Goal: Task Accomplishment & Management: Manage account settings

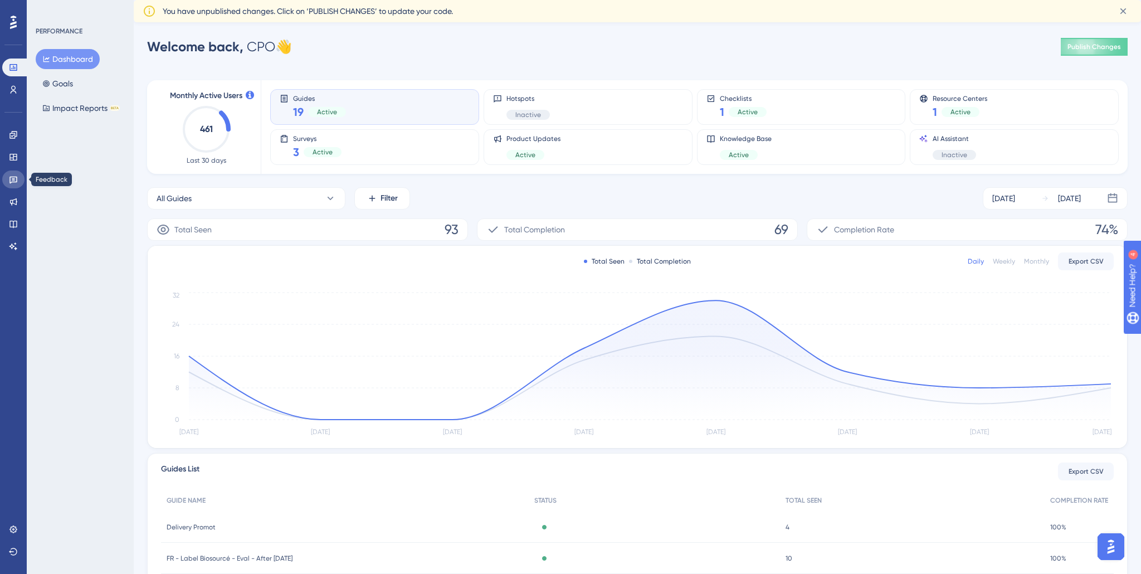
click at [13, 182] on icon at bounding box center [13, 179] width 9 height 9
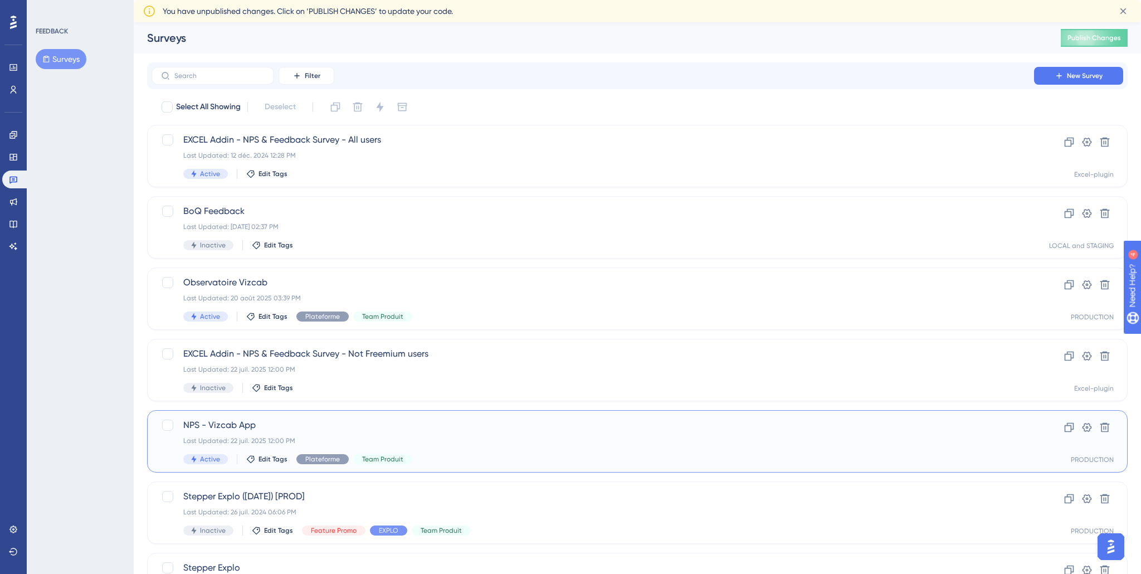
click at [333, 434] on div "NPS - Vizcab App Last Updated: 22 juil. 2025 12:00 PM Active Edit Tags Platefor…" at bounding box center [592, 441] width 819 height 46
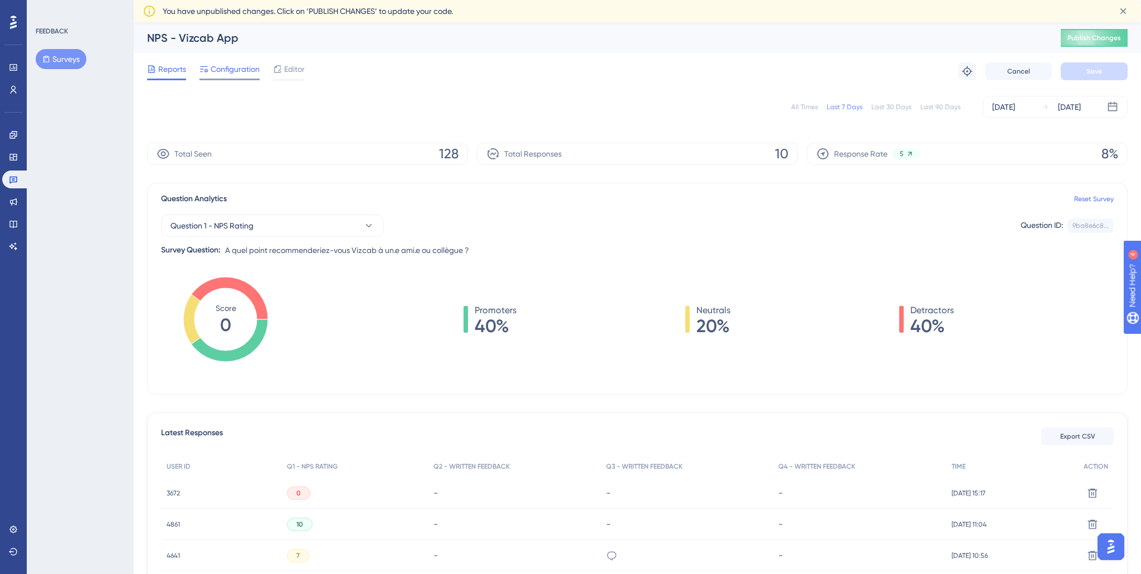
click at [223, 66] on span "Configuration" at bounding box center [235, 68] width 49 height 13
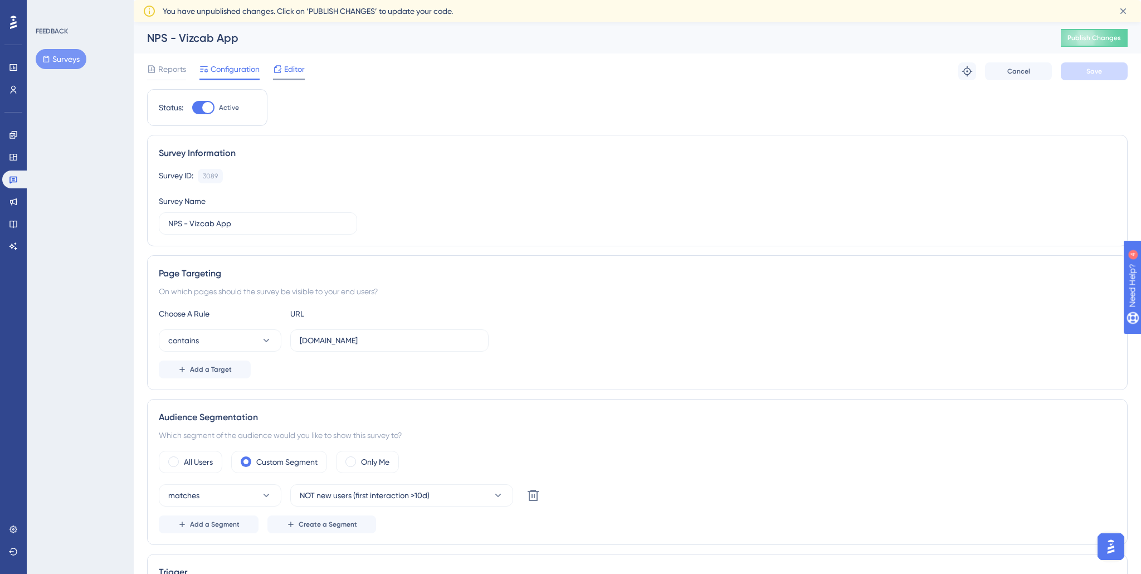
click at [278, 70] on icon at bounding box center [277, 68] width 7 height 7
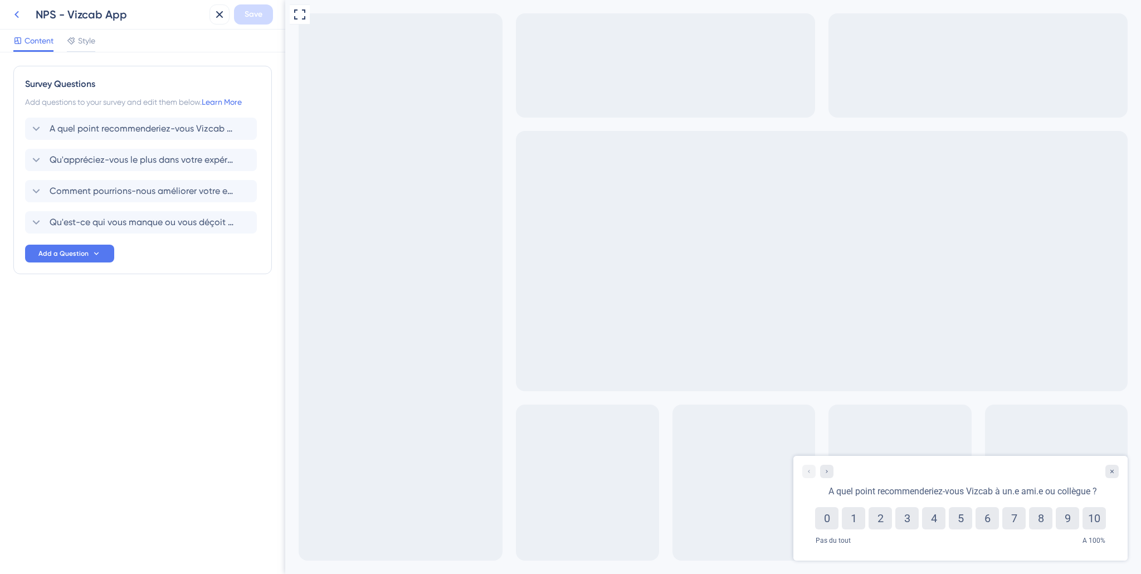
click at [21, 16] on icon at bounding box center [16, 14] width 13 height 13
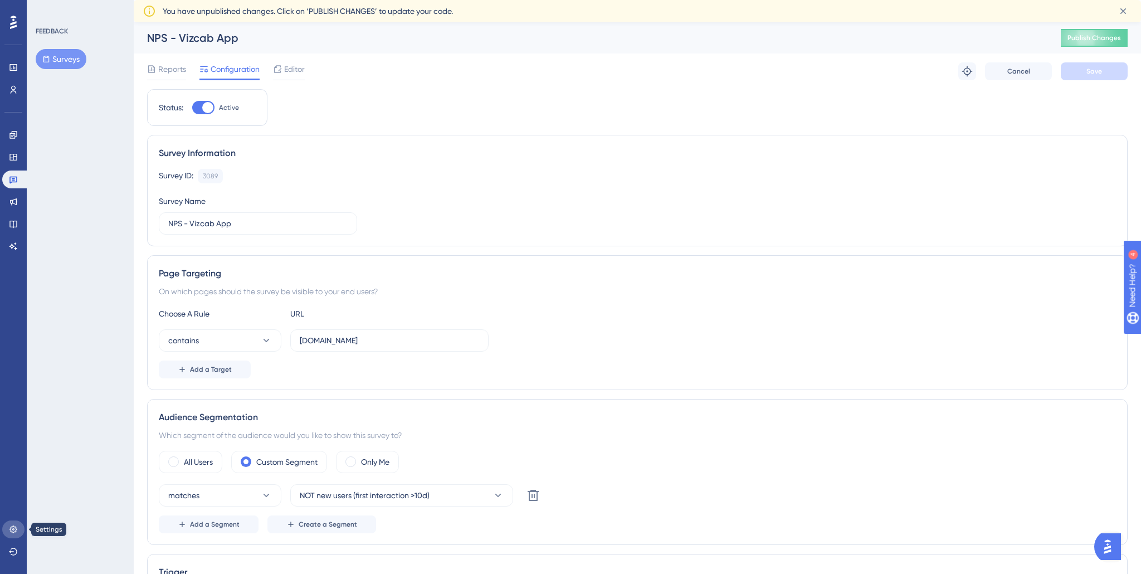
click at [11, 530] on icon at bounding box center [12, 528] width 7 height 7
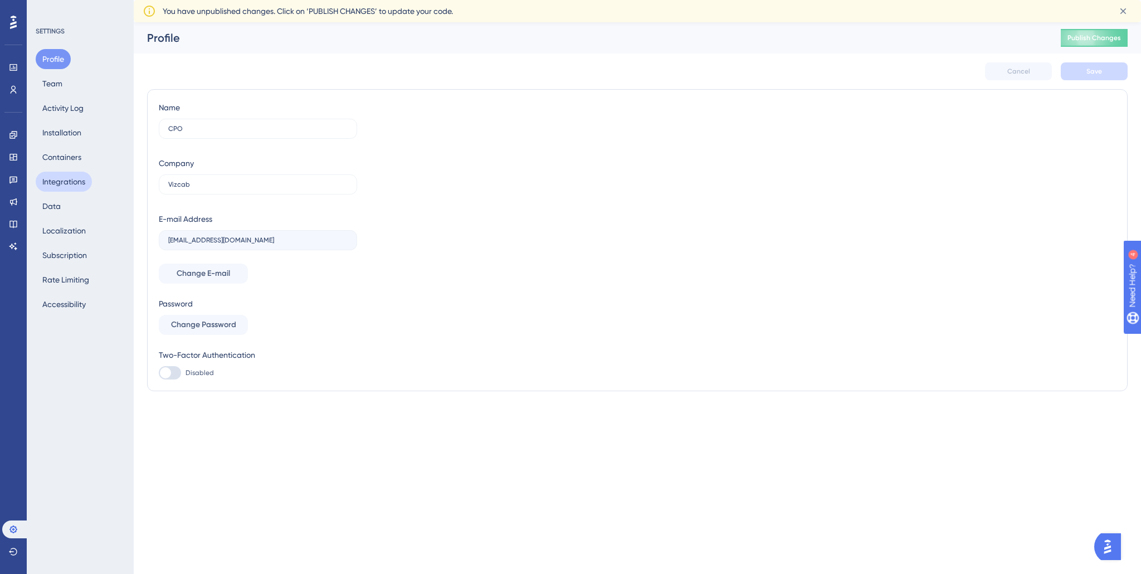
click at [79, 181] on button "Integrations" at bounding box center [64, 182] width 56 height 20
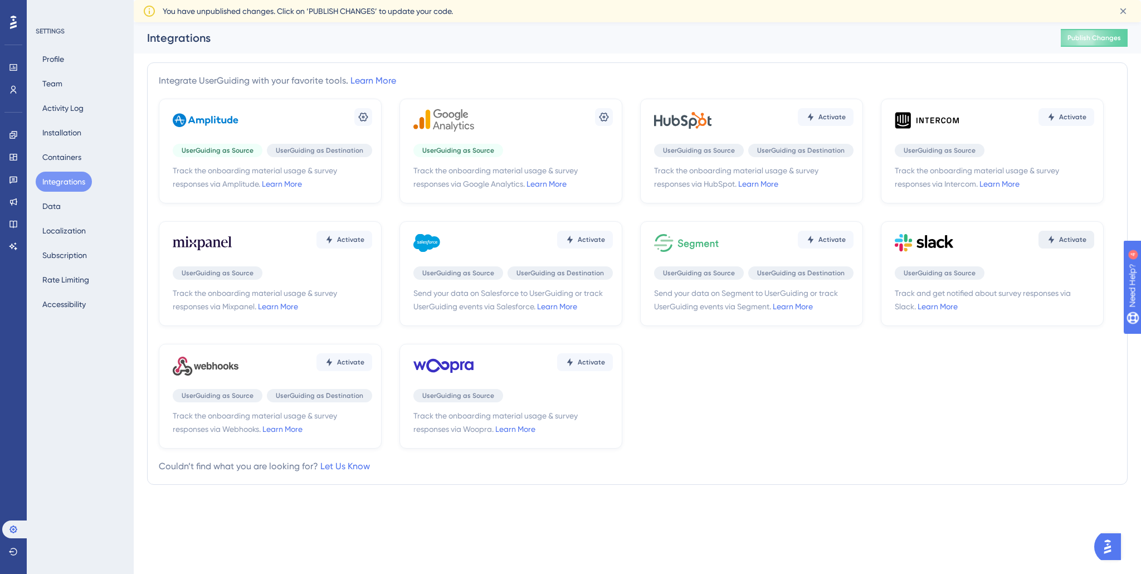
click at [1069, 242] on span "Activate" at bounding box center [1072, 239] width 27 height 9
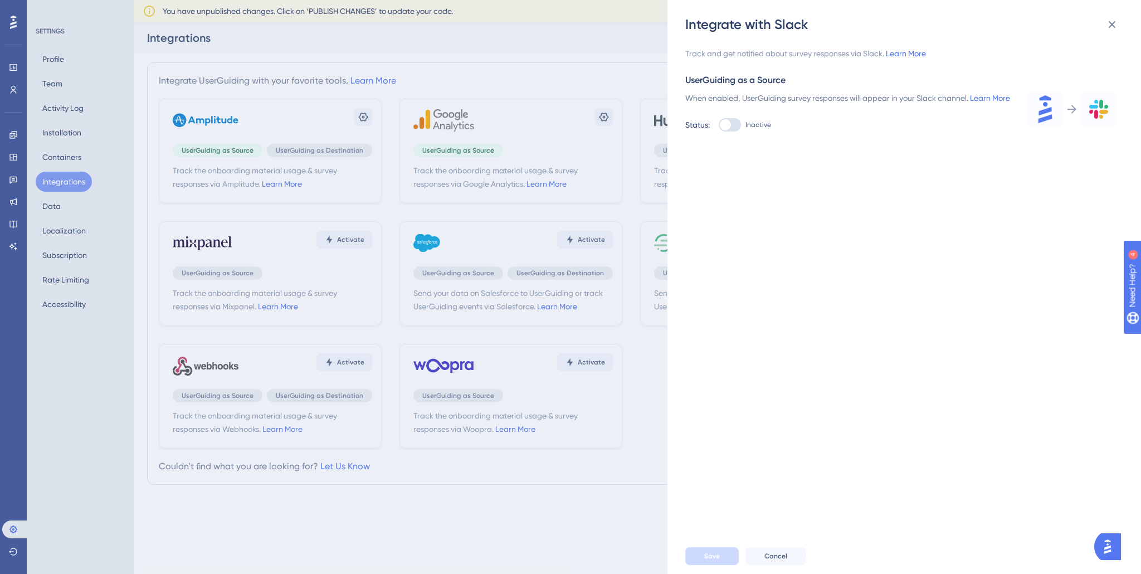
click at [736, 131] on div at bounding box center [729, 124] width 22 height 13
click at [718, 125] on input "Inactive" at bounding box center [718, 125] width 1 height 1
checkbox input "true"
click at [711, 205] on label at bounding box center [774, 195] width 178 height 20
click at [711, 199] on input "text" at bounding box center [773, 195] width 159 height 8
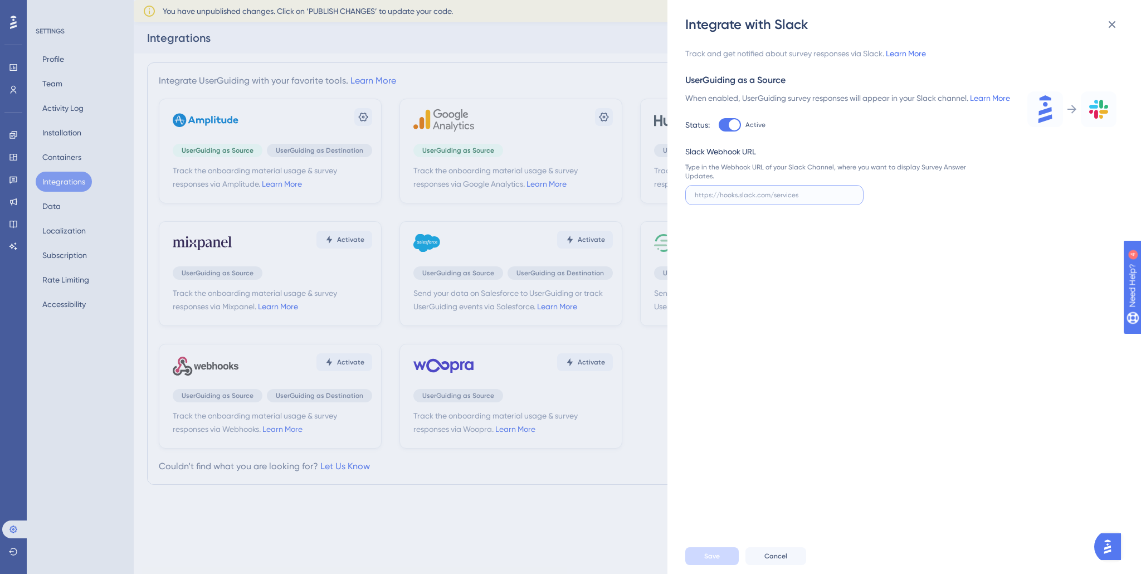
paste input "[URL][DOMAIN_NAME]"
type input "[URL][DOMAIN_NAME]"
click at [712, 554] on span "Save" at bounding box center [712, 555] width 16 height 9
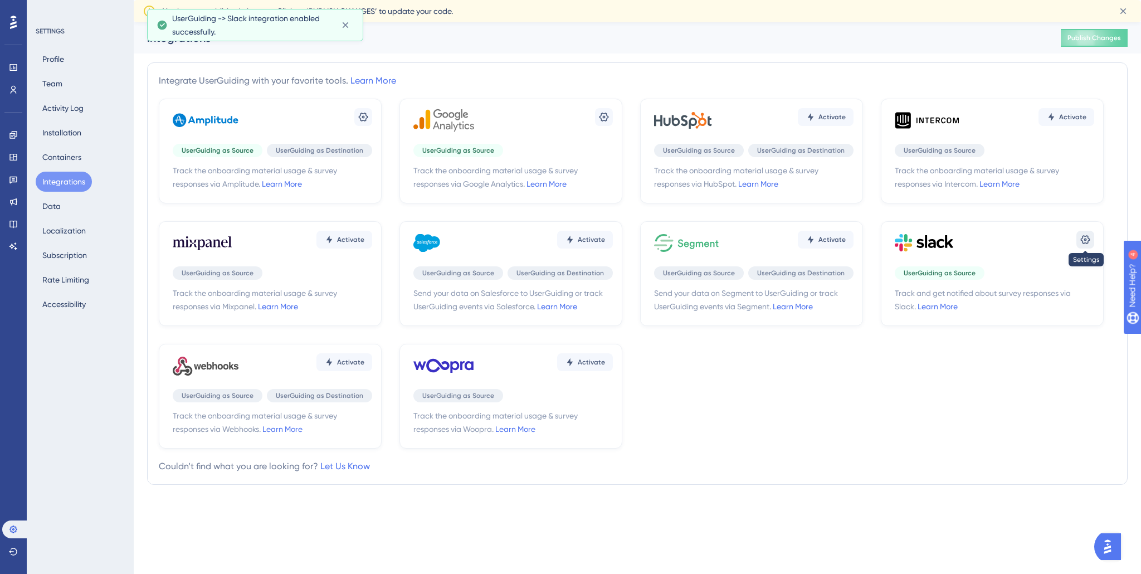
click at [1079, 239] on icon at bounding box center [1084, 239] width 11 height 11
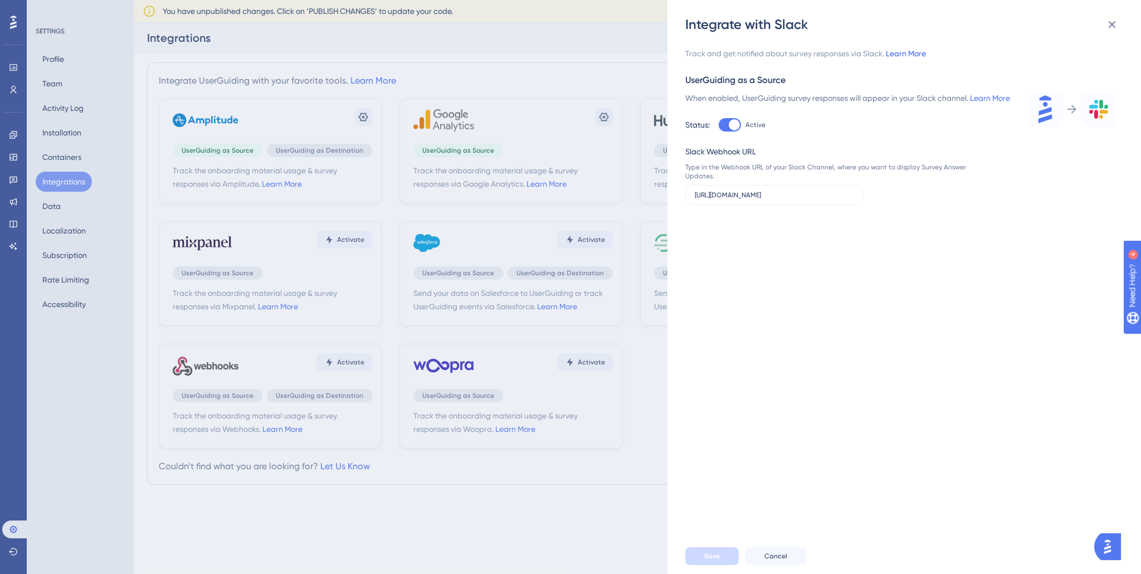
click at [902, 52] on link "Learn More" at bounding box center [905, 53] width 40 height 9
click at [751, 199] on input "[URL][DOMAIN_NAME]" at bounding box center [773, 195] width 159 height 8
paste input "[DOMAIN_NAME][URL]"
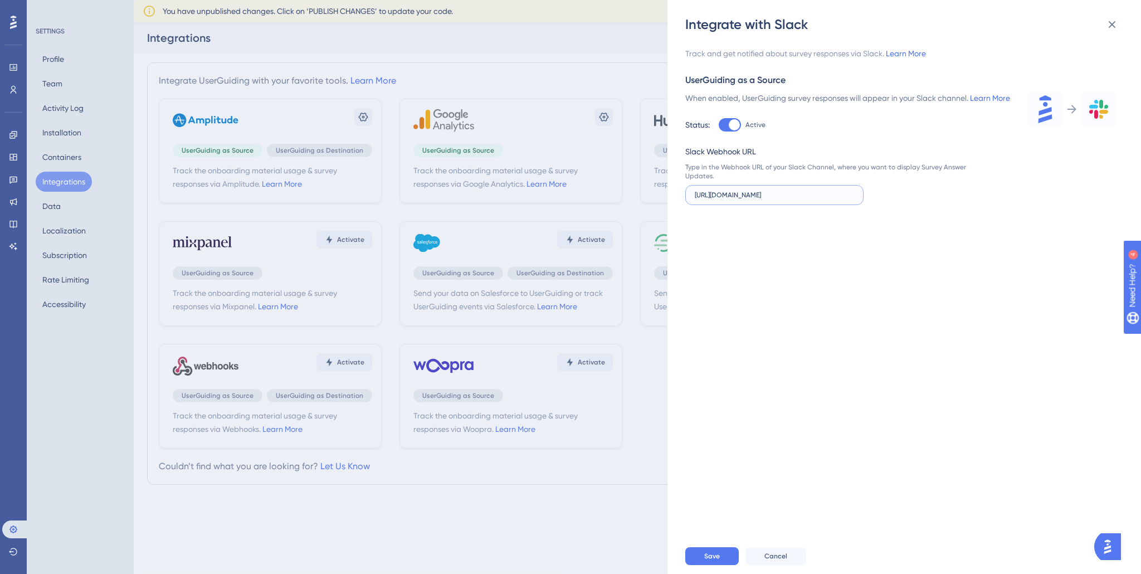
scroll to position [0, 133]
type input "[URL][DOMAIN_NAME]"
click at [791, 293] on div "Track and get notified about survey responses via Slack. Learn More UserGuiding…" at bounding box center [909, 285] width 449 height 505
click at [709, 552] on span "Save" at bounding box center [712, 555] width 16 height 9
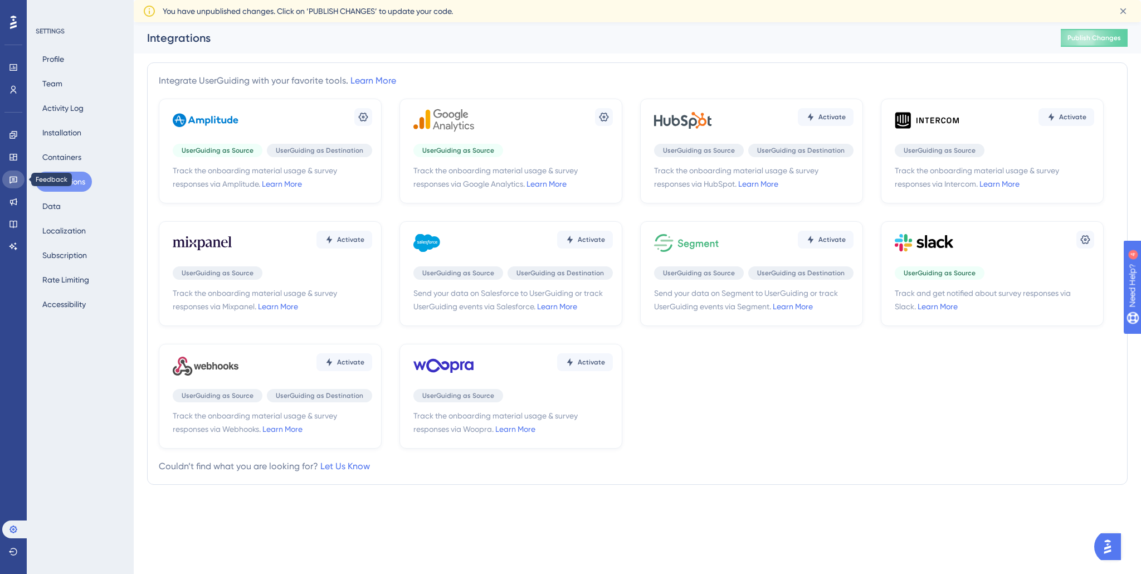
click at [13, 182] on icon at bounding box center [13, 180] width 8 height 7
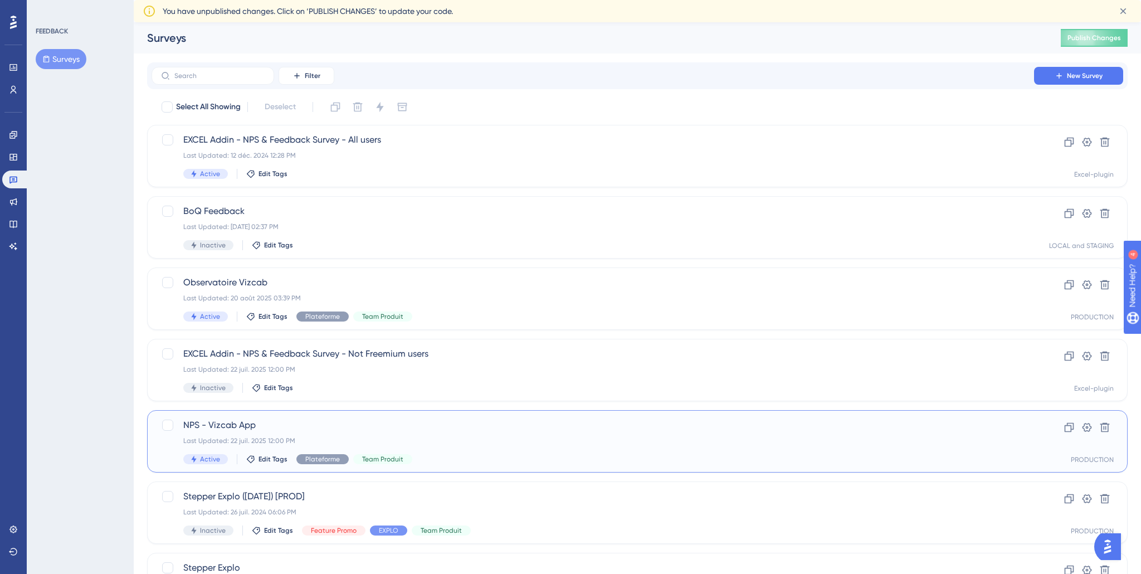
click at [305, 436] on div "Last Updated: 22 juil. 2025 12:00 PM" at bounding box center [592, 440] width 819 height 9
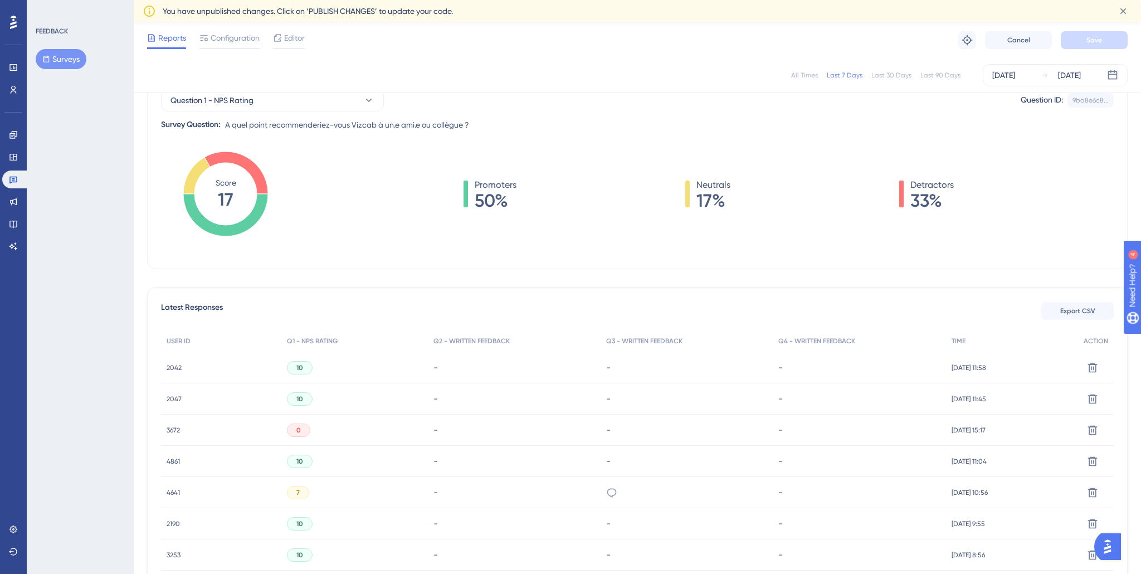
scroll to position [173, 0]
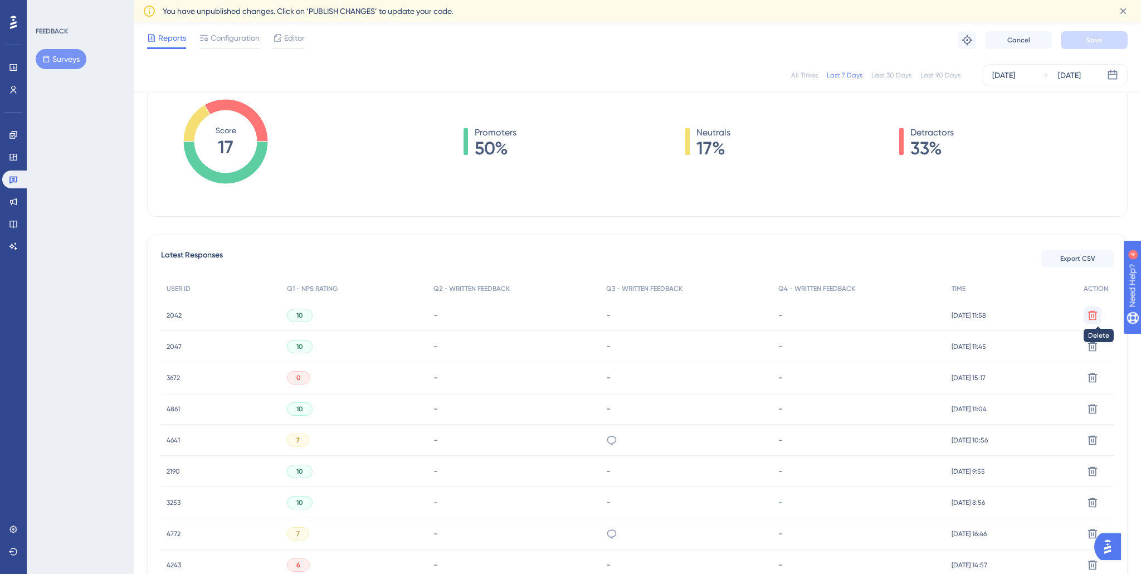
click at [1088, 312] on icon at bounding box center [1091, 315] width 11 height 11
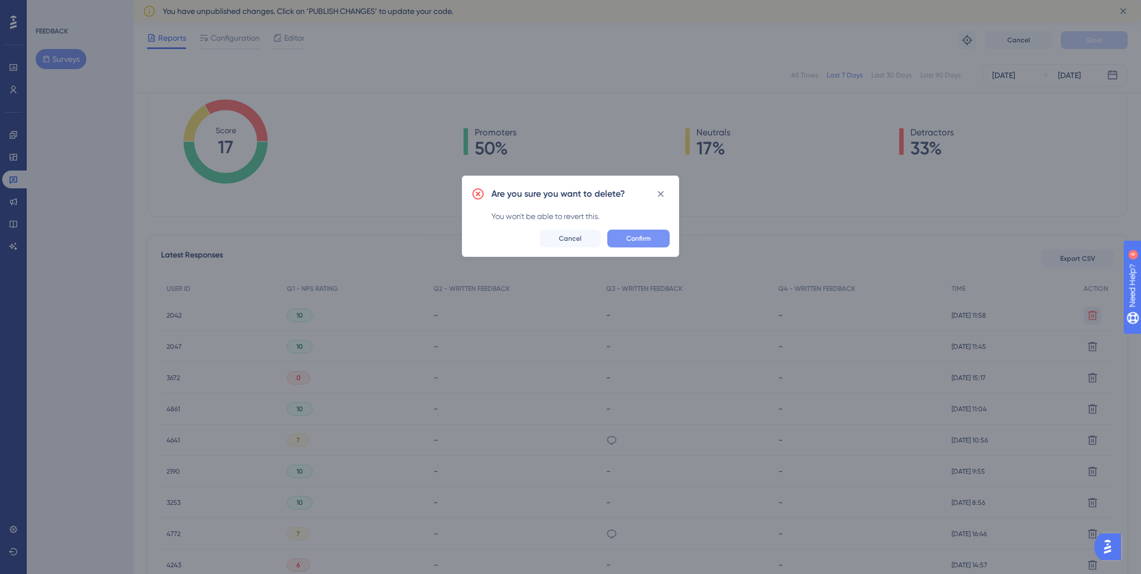
click at [626, 237] on span "Confirm" at bounding box center [638, 238] width 25 height 9
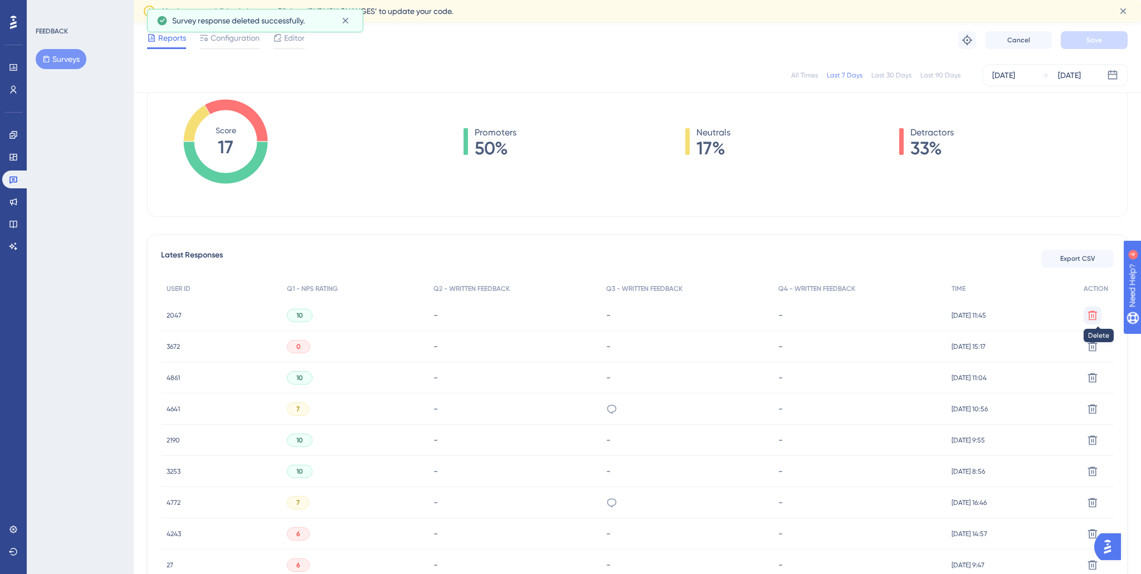
click at [1094, 316] on icon at bounding box center [1091, 315] width 11 height 11
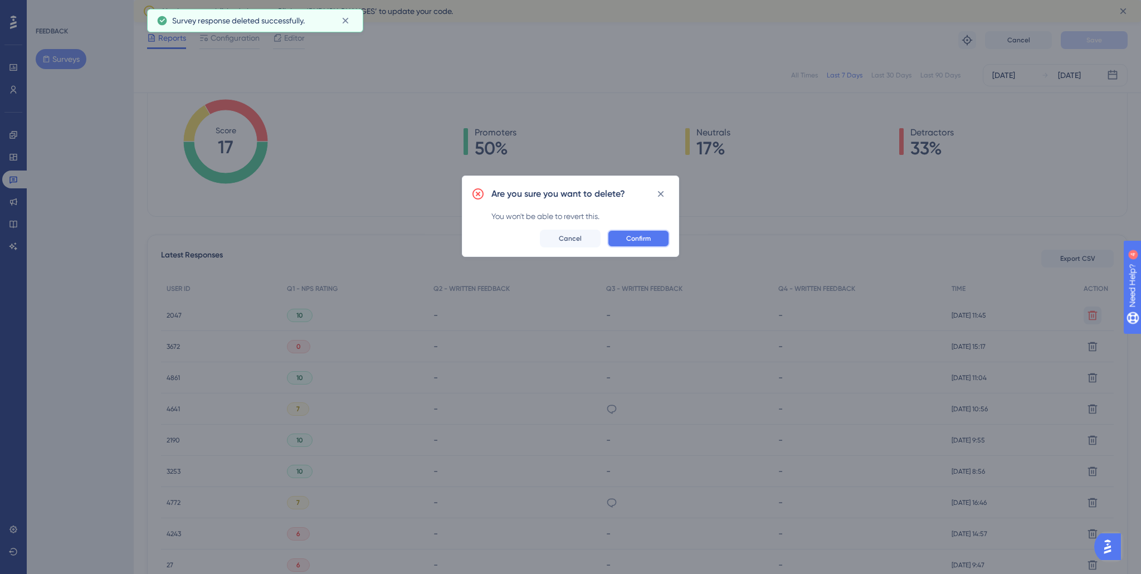
click at [655, 232] on button "Confirm" at bounding box center [638, 238] width 62 height 18
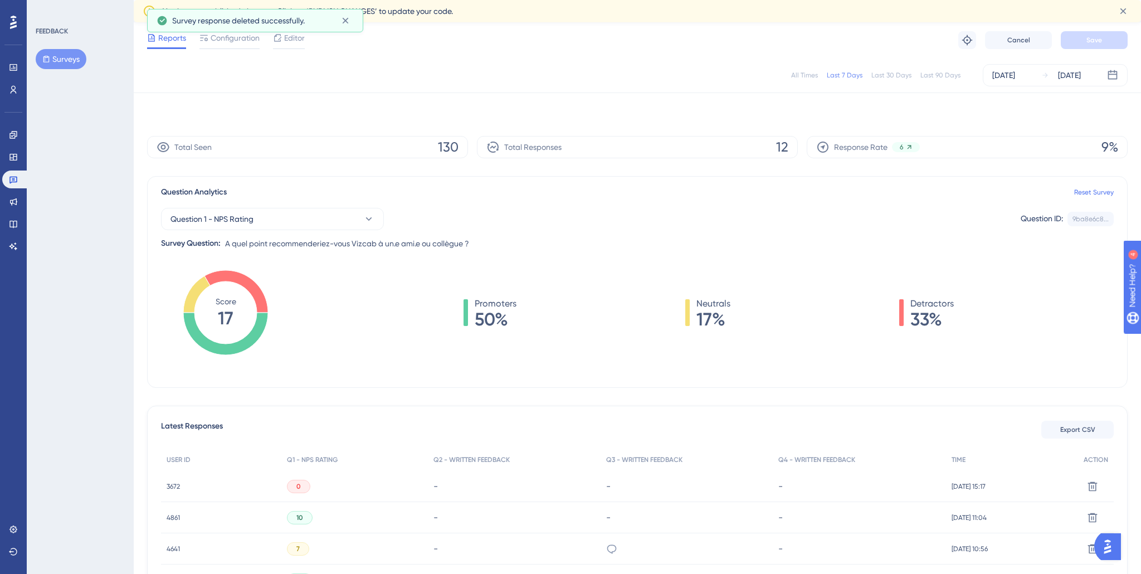
scroll to position [0, 0]
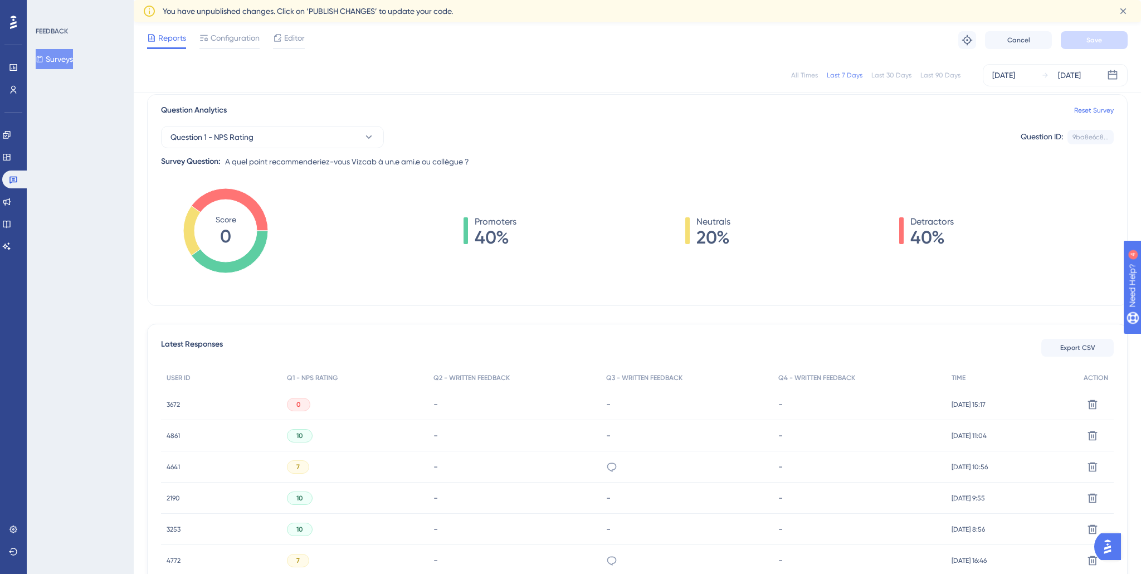
scroll to position [99, 0]
